Goal: Transaction & Acquisition: Purchase product/service

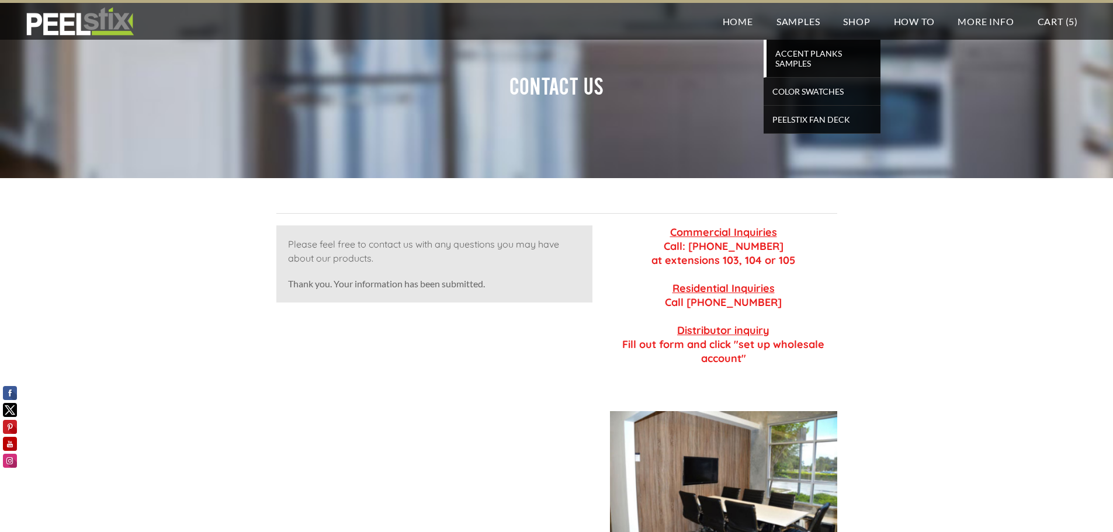
click at [801, 61] on span "Accent Planks Samples" at bounding box center [824, 59] width 108 height 26
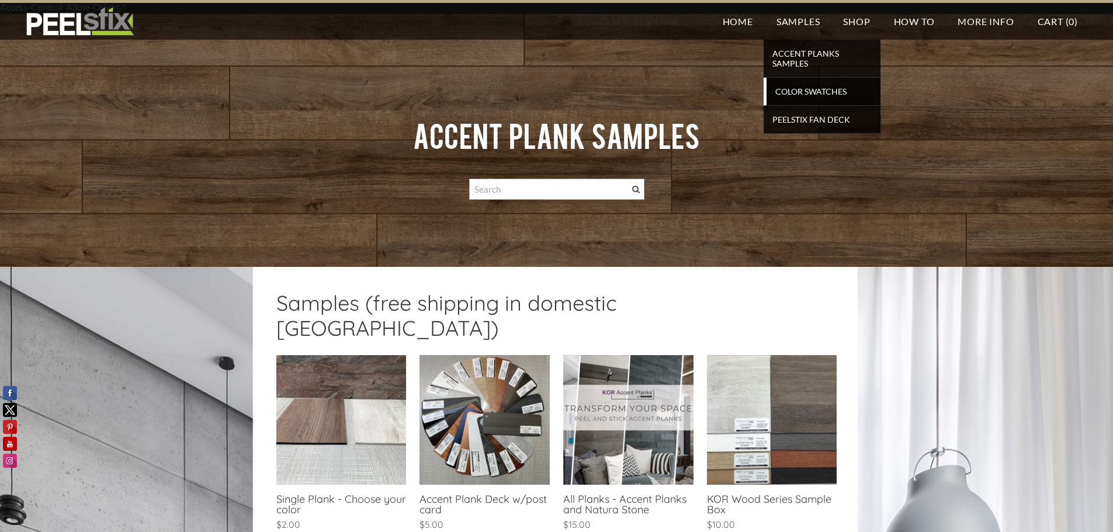
click at [809, 91] on span "Color Swatches" at bounding box center [824, 92] width 108 height 16
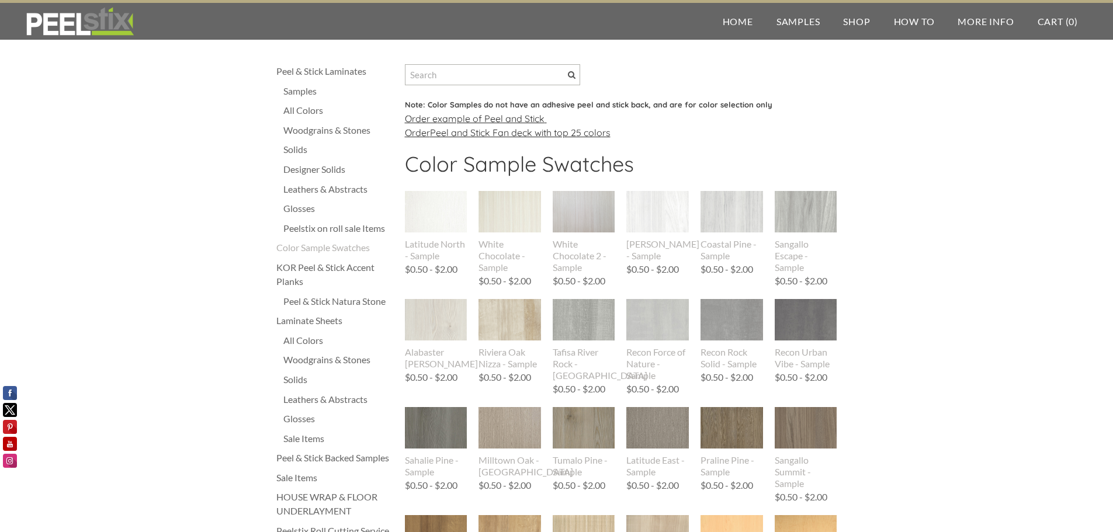
click at [298, 149] on div "Solids" at bounding box center [338, 150] width 110 height 14
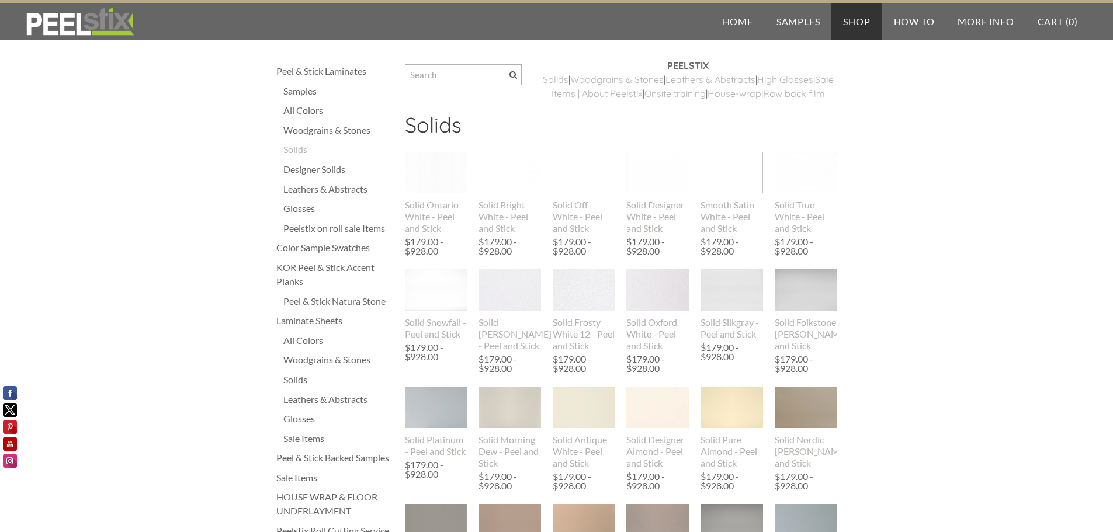
click at [297, 91] on div "Samples" at bounding box center [338, 91] width 110 height 14
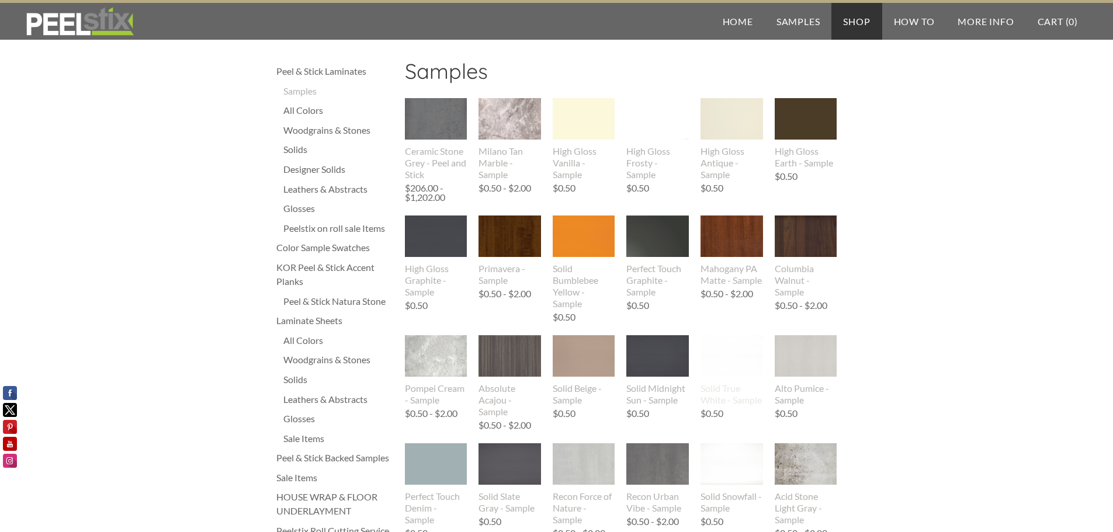
click at [726, 358] on img at bounding box center [732, 355] width 63 height 41
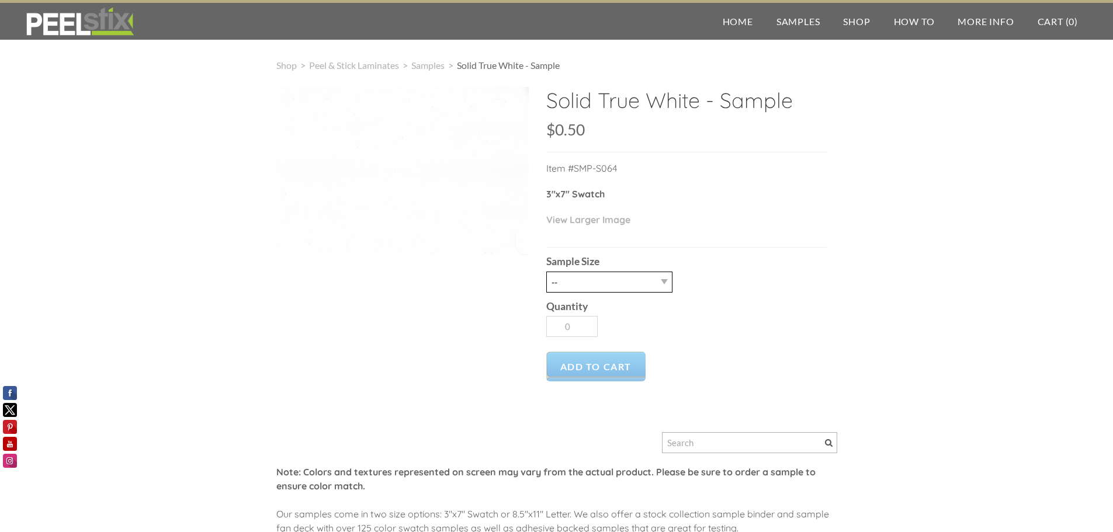
click at [667, 285] on select "-- 2.5" X 7" (No Peel and Stick) Swatch" at bounding box center [609, 282] width 126 height 21
select select "2.5" X 7" (No Peel and Stick) Swatch"
click at [546, 272] on select "-- 2.5" X 7" (No Peel and Stick) Swatch" at bounding box center [609, 282] width 126 height 21
type input "1"
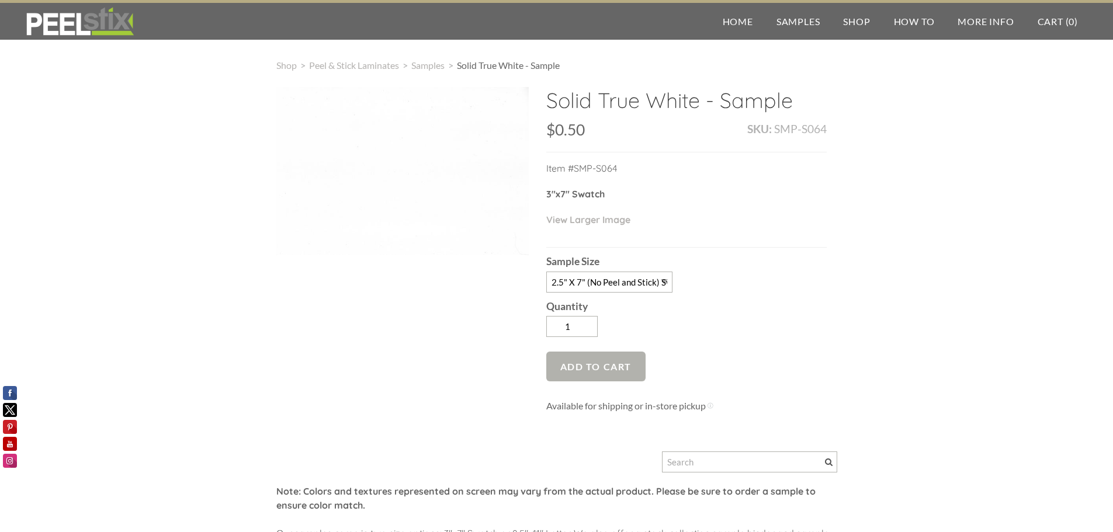
click at [610, 362] on span "Add to Cart" at bounding box center [596, 367] width 100 height 30
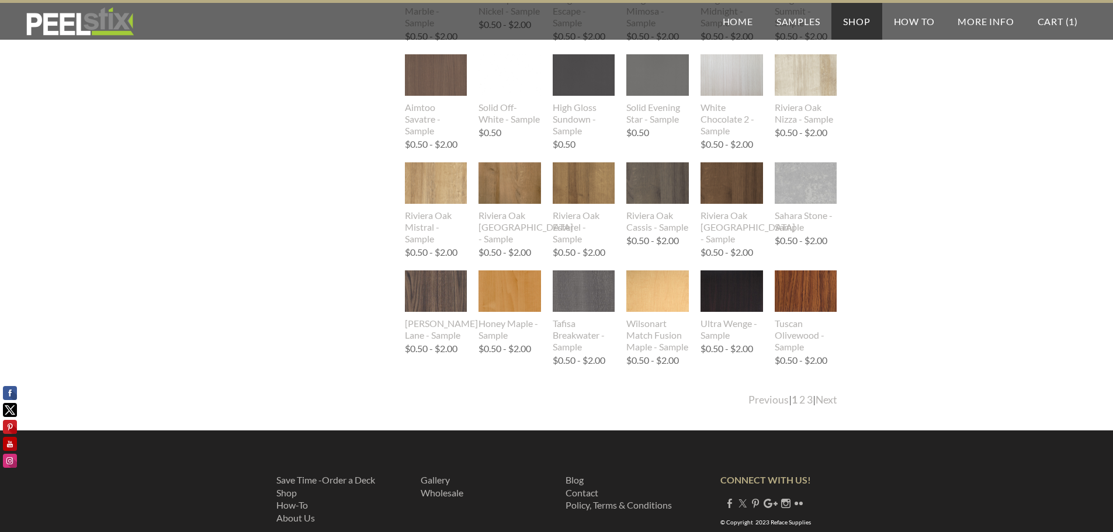
scroll to position [1090, 0]
